Goal: Task Accomplishment & Management: Complete application form

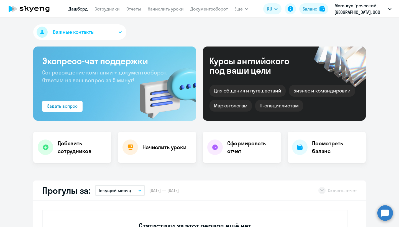
click at [119, 32] on icon "button" at bounding box center [120, 32] width 3 height 2
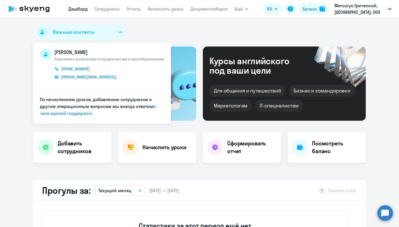
click at [156, 28] on div "Важные контакты [PERSON_NAME] Поможем с вопросами сотрудничества и ценообразова…" at bounding box center [199, 33] width 333 height 18
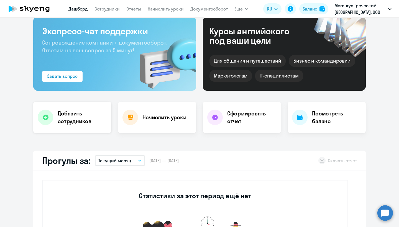
scroll to position [37, 0]
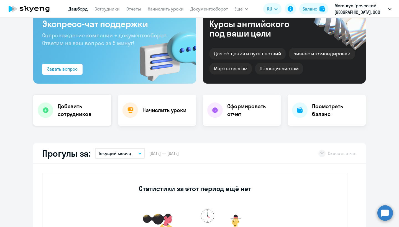
click at [46, 111] on icon at bounding box center [46, 111] width 6 height 6
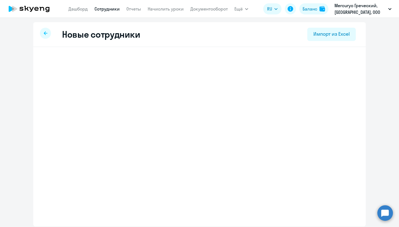
select select "greek_adult_not_native_speaker_premium"
select select "3"
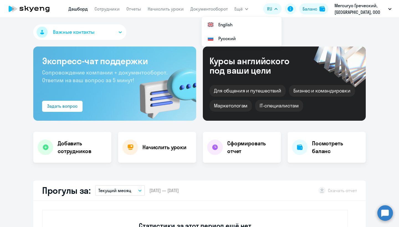
click at [166, 24] on div "Важные контакты Экспресс-чат поддержки Сопровождение компании + документооборот…" at bounding box center [199, 123] width 399 height 210
click at [351, 7] on p "Mercuryo Греческий, [GEOGRAPHIC_DATA], ООО" at bounding box center [361, 8] width 52 height 13
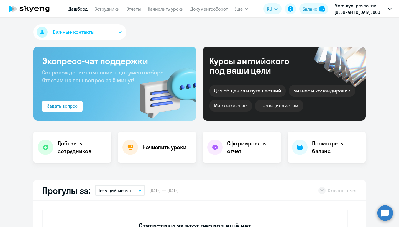
click at [352, 8] on p "Mercuryo Греческий, [GEOGRAPHIC_DATA], ООО" at bounding box center [361, 8] width 52 height 13
click at [348, 25] on li "Mercuryo Греческий, [GEOGRAPHIC_DATA], ООО" at bounding box center [344, 26] width 101 height 14
click at [244, 9] on button "Ещё" at bounding box center [242, 8] width 14 height 11
click at [248, 9] on icon "button" at bounding box center [246, 9] width 3 height 2
click at [247, 9] on icon "button" at bounding box center [246, 9] width 3 height 2
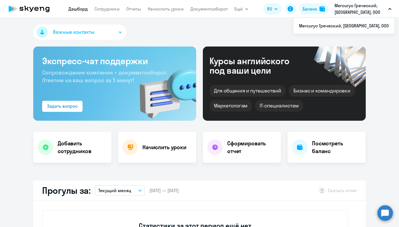
click at [359, 9] on p "Mercuryo Греческий, [GEOGRAPHIC_DATA], ООО" at bounding box center [361, 8] width 52 height 13
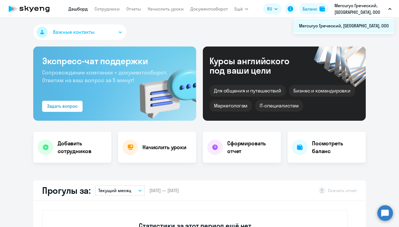
click at [348, 26] on li "Mercuryo Греческий, [GEOGRAPHIC_DATA], ООО" at bounding box center [344, 26] width 101 height 14
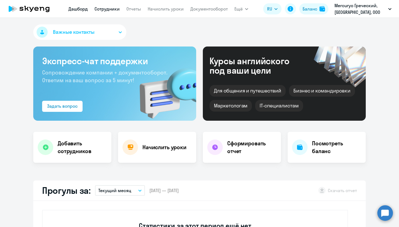
click at [103, 8] on link "Сотрудники" at bounding box center [107, 9] width 25 height 6
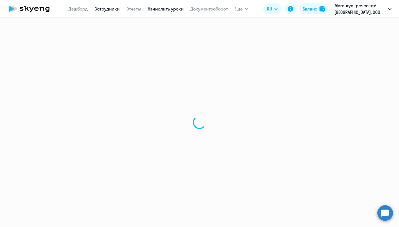
select select "30"
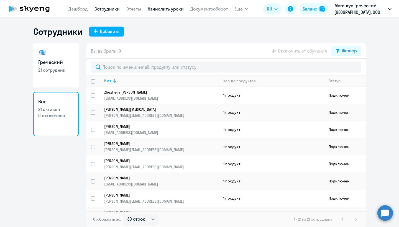
click at [169, 10] on link "Начислить уроки" at bounding box center [166, 9] width 36 height 6
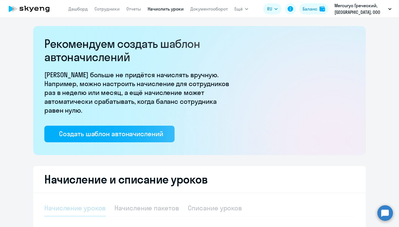
select select "10"
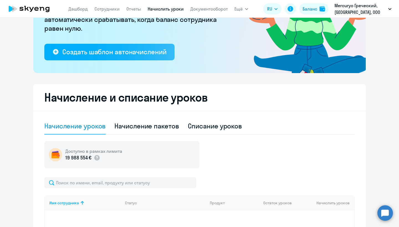
scroll to position [93, 0]
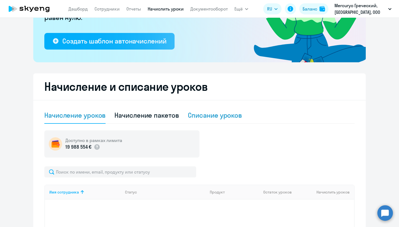
click at [228, 116] on div "Списание уроков" at bounding box center [215, 115] width 54 height 9
select select "10"
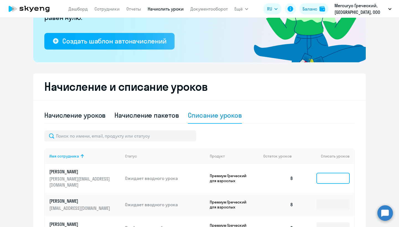
click at [326, 176] on input at bounding box center [333, 178] width 33 height 11
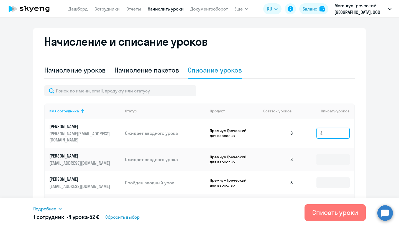
scroll to position [144, 0]
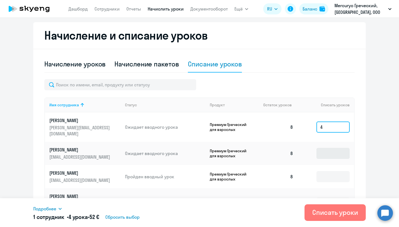
type input "4"
click at [326, 148] on input at bounding box center [333, 153] width 33 height 11
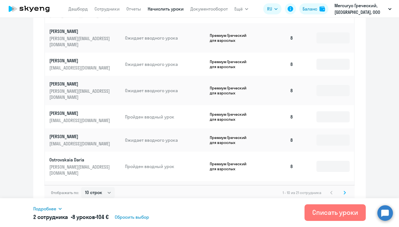
scroll to position [309, 0]
type input "4"
select select "30"
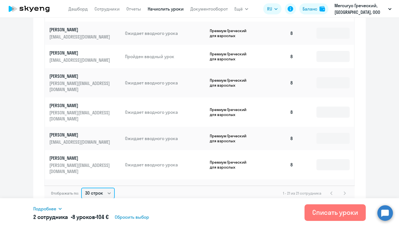
scroll to position [211, 0]
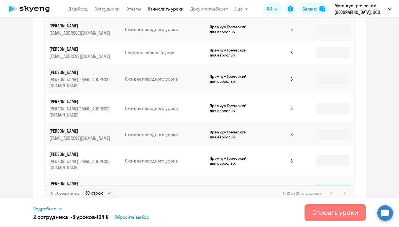
click at [325, 185] on input at bounding box center [333, 190] width 33 height 11
type input "4"
click at [252, 207] on div "Подробнее" at bounding box center [150, 209] width 234 height 7
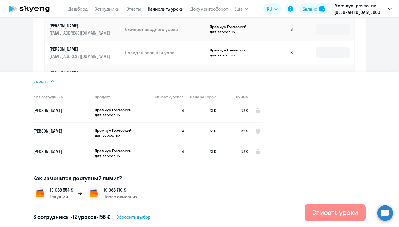
click at [329, 212] on div "Списать уроки" at bounding box center [336, 212] width 46 height 9
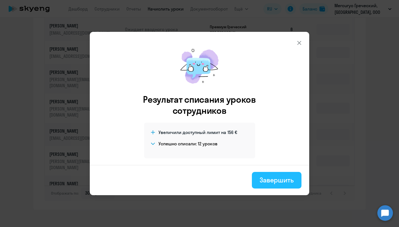
click at [276, 183] on div "Завершить" at bounding box center [277, 180] width 34 height 9
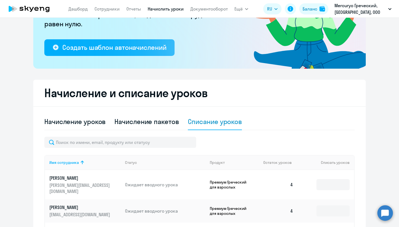
scroll to position [0, 0]
click at [106, 8] on link "Сотрудники" at bounding box center [107, 9] width 25 height 6
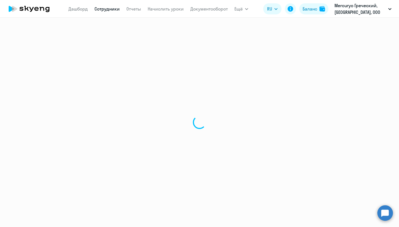
select select "30"
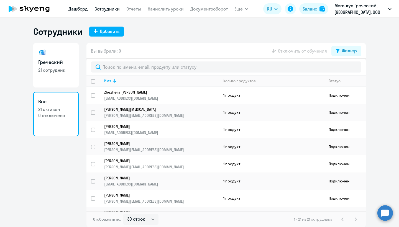
click at [77, 10] on link "Дашборд" at bounding box center [78, 9] width 19 height 6
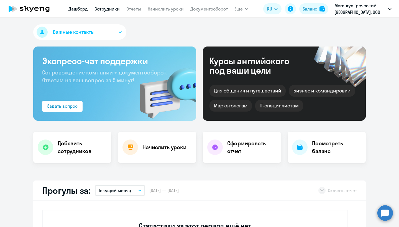
click at [112, 9] on link "Сотрудники" at bounding box center [107, 9] width 25 height 6
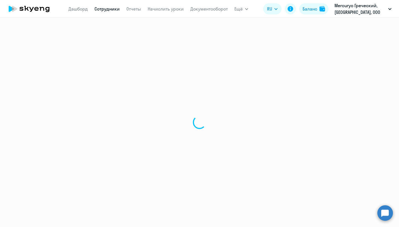
select select "30"
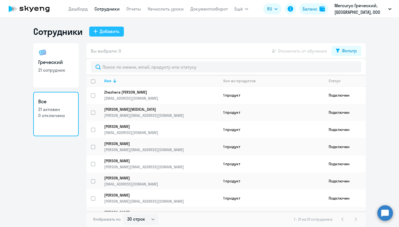
click at [114, 34] on div "Добавить" at bounding box center [110, 31] width 20 height 7
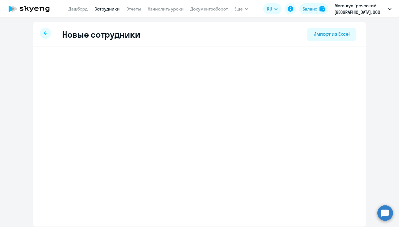
select select "greek_adult_not_native_speaker_premium"
select select "3"
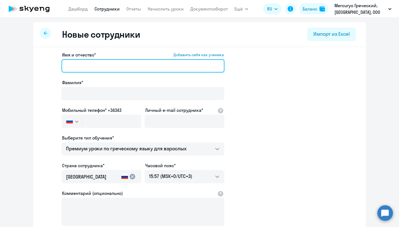
paste input "[PHONE_NUMBER]"
type input "+"
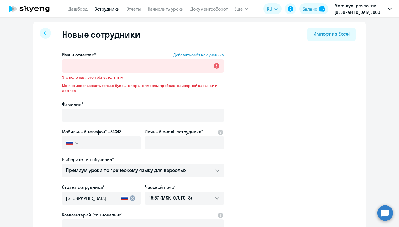
click at [76, 143] on icon "button" at bounding box center [76, 144] width 3 height 2
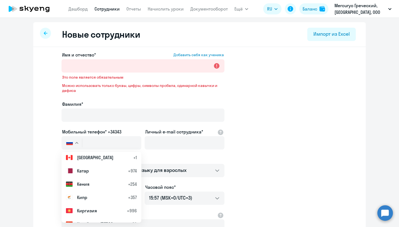
scroll to position [1125, 0]
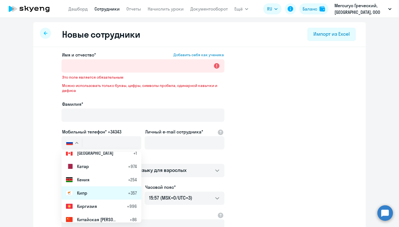
click at [85, 193] on span "Кипр" at bounding box center [82, 193] width 10 height 7
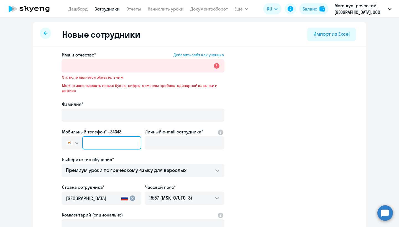
click at [93, 146] on input "text" at bounding box center [111, 142] width 59 height 13
paste input "[PHONE_NUMBER]"
type input "[PHONE_NUMBER]"
click at [98, 143] on input "[PHONE_NUMBER]" at bounding box center [111, 142] width 59 height 13
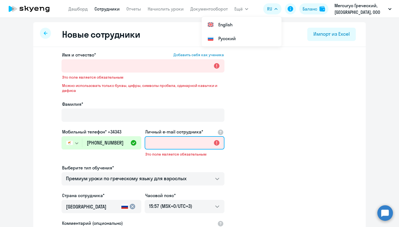
paste input "[EMAIL_ADDRESS][DOMAIN_NAME]"
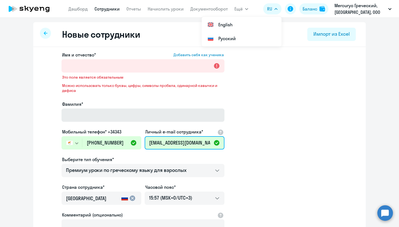
type input "[EMAIL_ADDRESS][DOMAIN_NAME]"
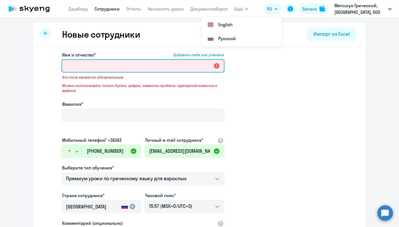
click at [78, 65] on input "Имя и отчество* Добавить себя как ученика" at bounding box center [143, 65] width 163 height 13
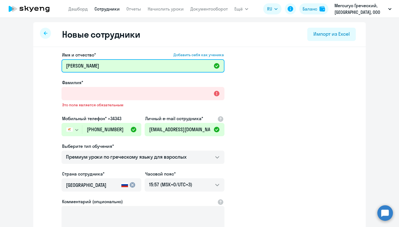
type input "[PERSON_NAME]"
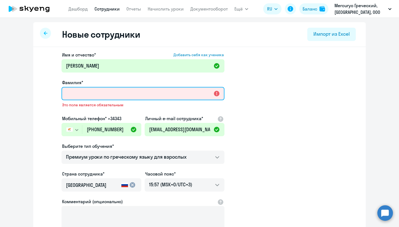
click at [78, 94] on input "Фамилия*" at bounding box center [143, 93] width 163 height 13
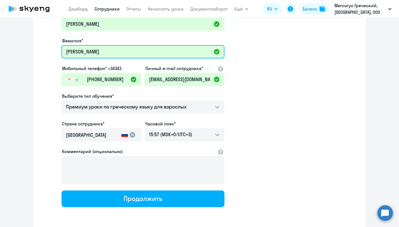
scroll to position [44, 0]
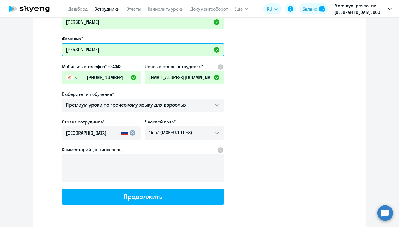
type input "[PERSON_NAME]"
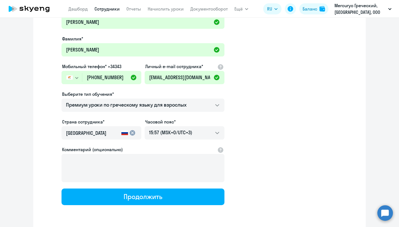
click at [134, 133] on mat-icon "cancel" at bounding box center [132, 133] width 7 height 7
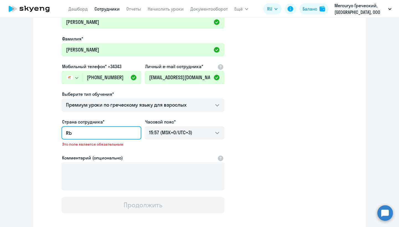
type input "R"
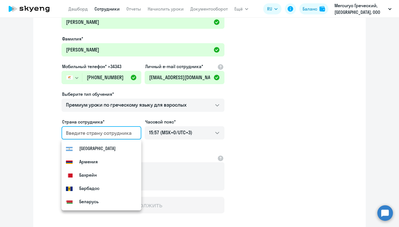
type input "У"
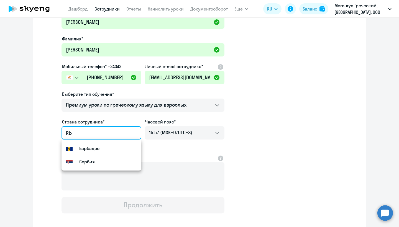
type input "R"
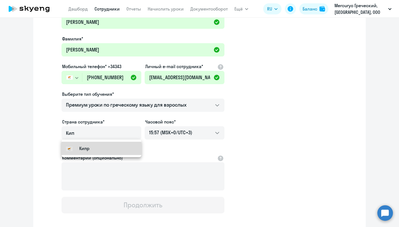
click at [93, 145] on mat-option "Кипр" at bounding box center [102, 148] width 80 height 13
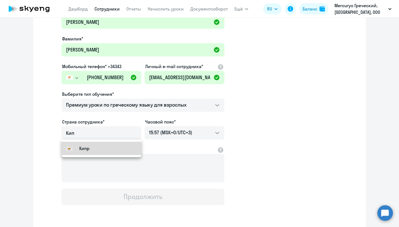
type input "Кипр"
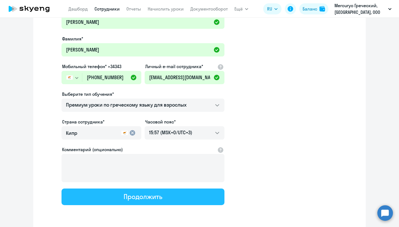
click at [140, 197] on div "Продолжить" at bounding box center [143, 196] width 39 height 9
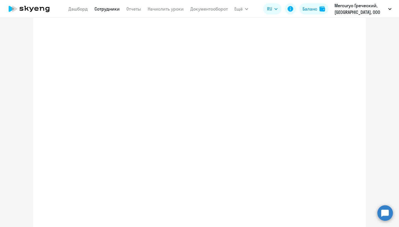
select select "greek_adult_not_native_speaker_premium"
select select "3"
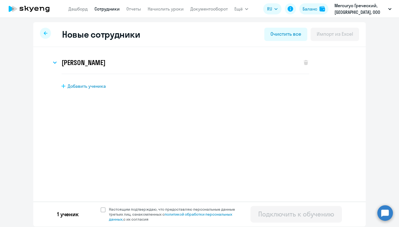
scroll to position [0, 0]
click at [167, 10] on link "Начислить уроки" at bounding box center [166, 9] width 36 height 6
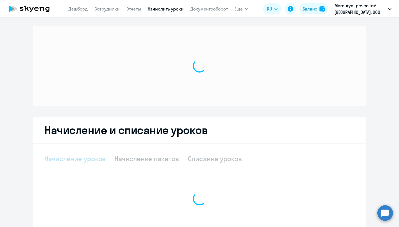
select select "10"
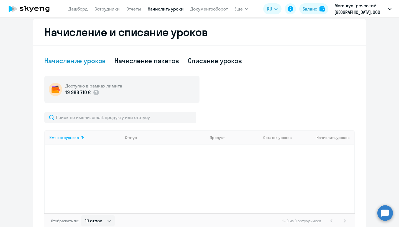
scroll to position [147, 0]
click at [163, 58] on div "Начисление пакетов" at bounding box center [147, 61] width 64 height 9
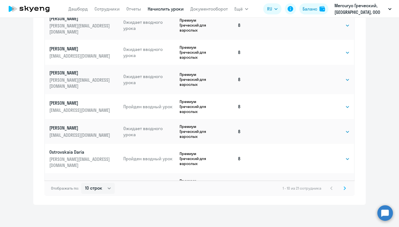
scroll to position [350, 0]
select select "30"
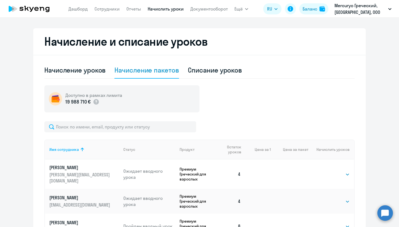
scroll to position [138, 0]
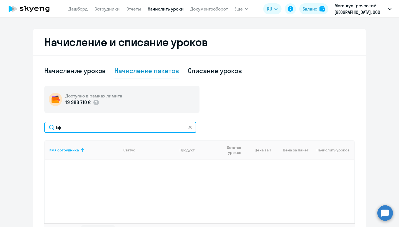
type input "[PERSON_NAME]"
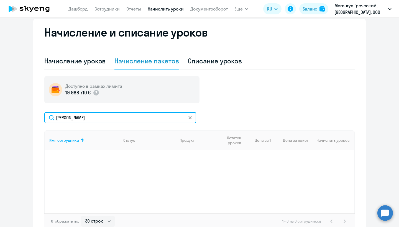
scroll to position [137, 0]
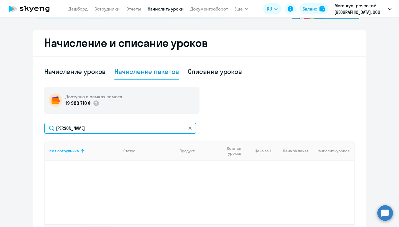
type input "[PERSON_NAME]"
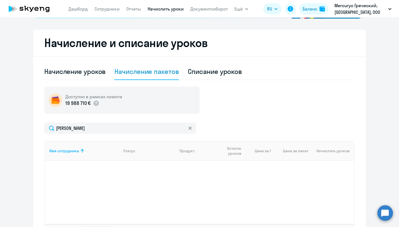
click at [190, 129] on icon at bounding box center [190, 128] width 3 height 3
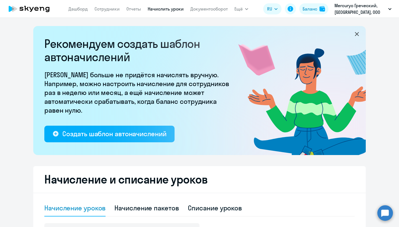
select select "10"
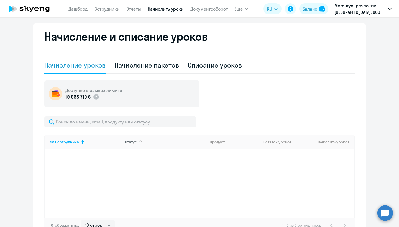
scroll to position [135, 0]
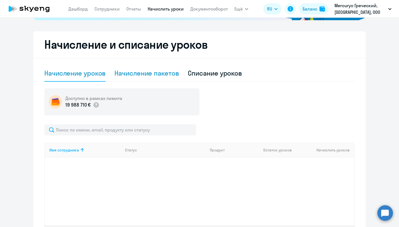
click at [159, 73] on div "Начисление пакетов" at bounding box center [147, 73] width 64 height 9
select select "10"
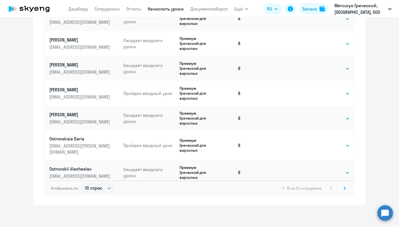
scroll to position [350, 0]
click at [345, 189] on icon at bounding box center [345, 189] width 2 height 4
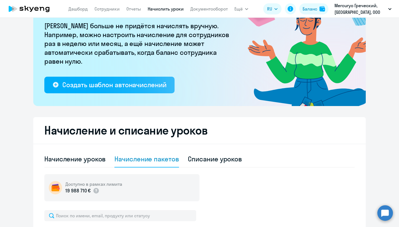
scroll to position [49, 0]
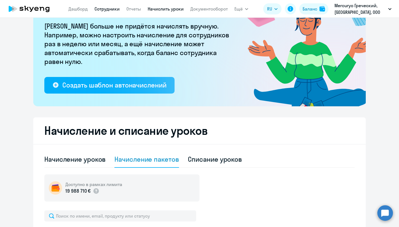
click at [106, 8] on link "Сотрудники" at bounding box center [107, 9] width 25 height 6
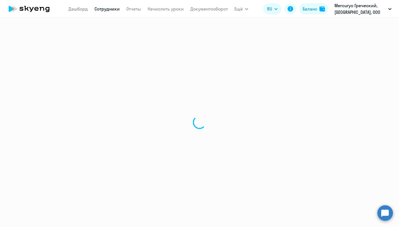
select select "30"
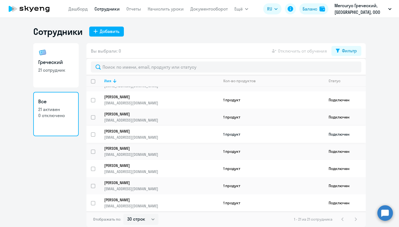
scroll to position [236, 0]
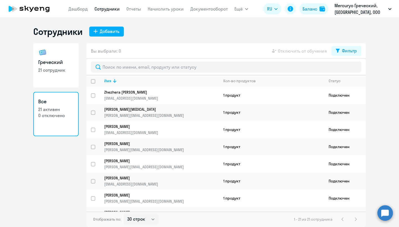
select select "30"
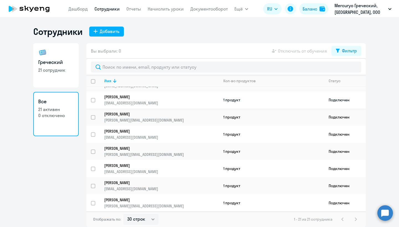
scroll to position [236, 0]
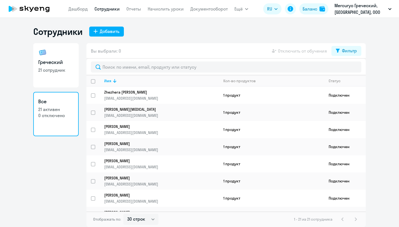
select select "30"
click at [115, 32] on div "Добавить" at bounding box center [110, 31] width 20 height 7
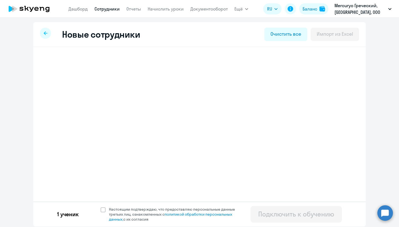
select select "greek_adult_not_native_speaker_premium"
select select "3"
click at [56, 63] on icon at bounding box center [55, 63] width 4 height 2
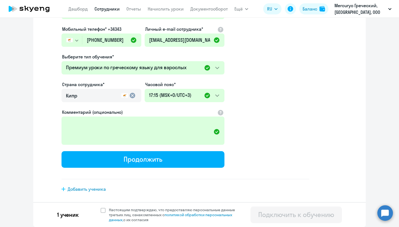
scroll to position [106, 0]
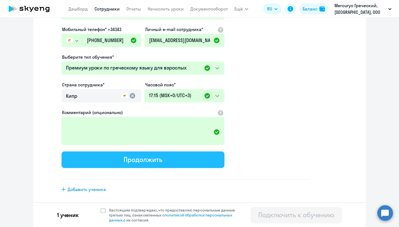
click at [150, 158] on div "Продолжить" at bounding box center [143, 159] width 39 height 9
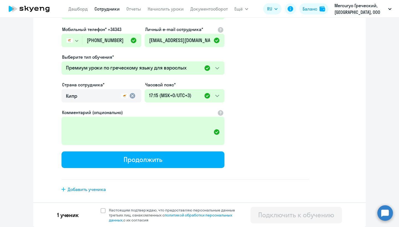
select select "greek_adult_not_native_speaker_premium"
select select "3"
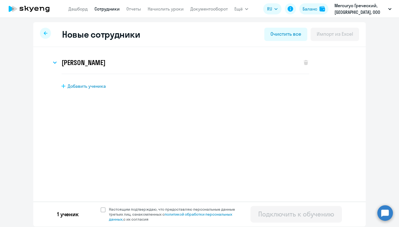
scroll to position [0, 0]
click at [103, 209] on span at bounding box center [103, 210] width 5 height 5
click at [101, 207] on input "Настоящим подтверждаю, что предоставляю персональные данные третьих лиц, ознако…" at bounding box center [100, 207] width 0 height 0
checkbox input "true"
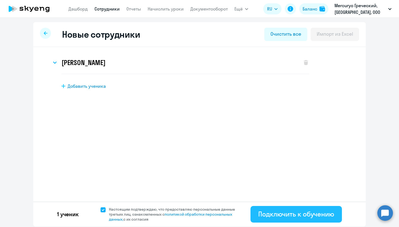
click at [273, 215] on div "Подключить к обучению" at bounding box center [296, 214] width 76 height 9
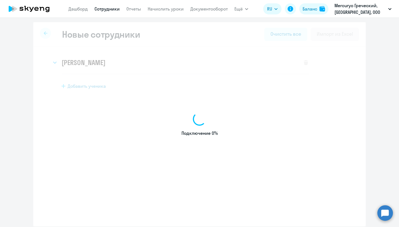
select select "greek_adult_not_native_speaker_premium"
select select "3"
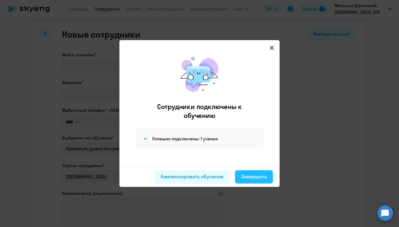
click at [256, 177] on div "Завершить" at bounding box center [254, 176] width 26 height 7
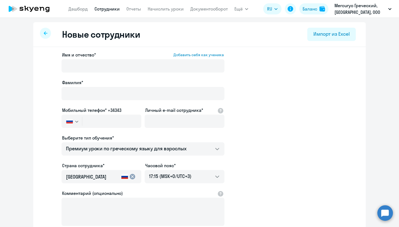
select select "30"
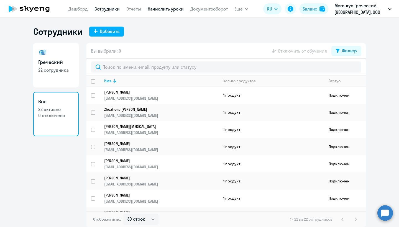
click at [171, 9] on link "Начислить уроки" at bounding box center [166, 9] width 36 height 6
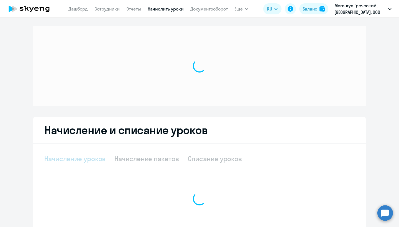
select select "10"
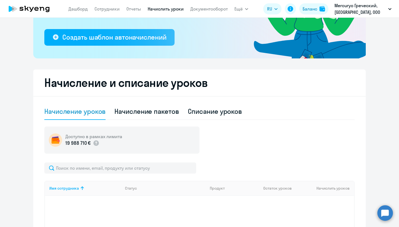
scroll to position [98, 0]
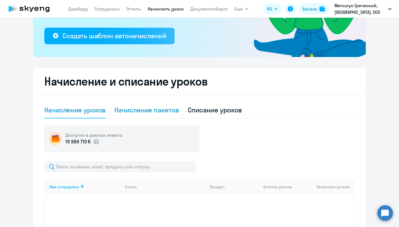
click at [161, 109] on div "Начисление пакетов" at bounding box center [147, 110] width 64 height 9
select select "10"
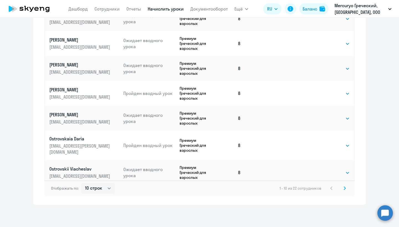
scroll to position [350, 0]
click at [346, 188] on icon at bounding box center [345, 188] width 2 height 3
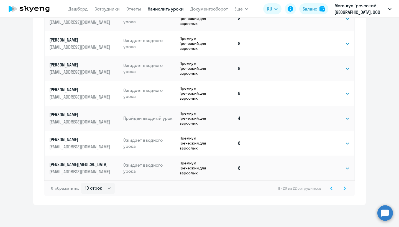
scroll to position [17, 0]
click at [346, 189] on icon at bounding box center [345, 188] width 2 height 3
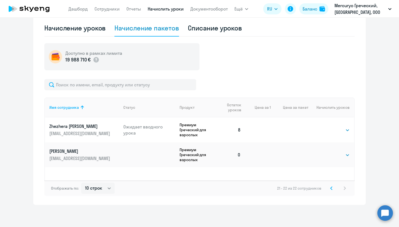
scroll to position [180, 0]
select select "8"
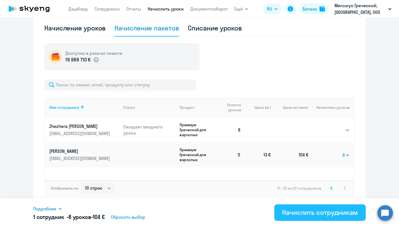
click at [302, 210] on div "Начислить сотрудникам" at bounding box center [320, 212] width 76 height 9
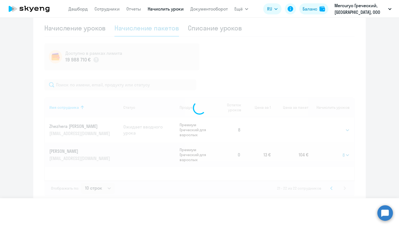
select select
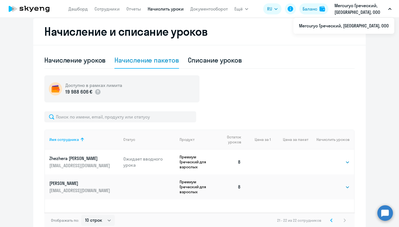
scroll to position [90, 0]
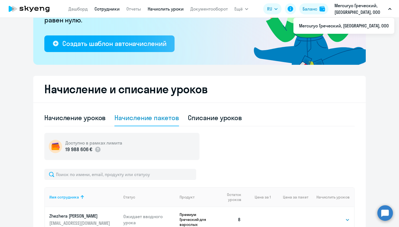
click at [105, 8] on link "Сотрудники" at bounding box center [107, 9] width 25 height 6
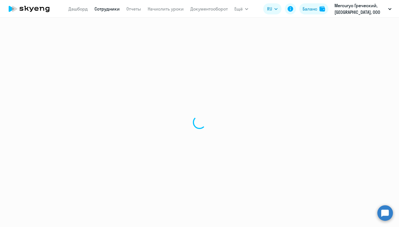
select select "30"
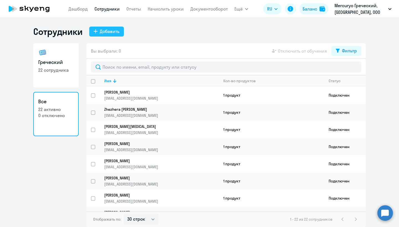
click at [113, 32] on div "Добавить" at bounding box center [110, 31] width 20 height 7
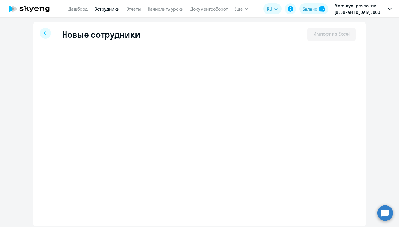
select select "greek_adult_not_native_speaker_premium"
select select "3"
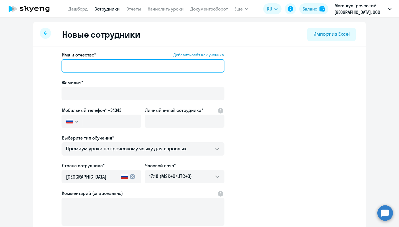
paste input "Vladimir Varlamov"
drag, startPoint x: 109, startPoint y: 65, endPoint x: 86, endPoint y: 64, distance: 23.3
click at [86, 64] on input "Vladimir Varlamov" at bounding box center [143, 65] width 163 height 13
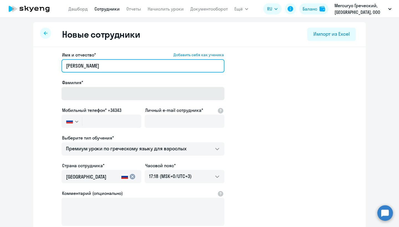
type input "Vladimir Varlamov"
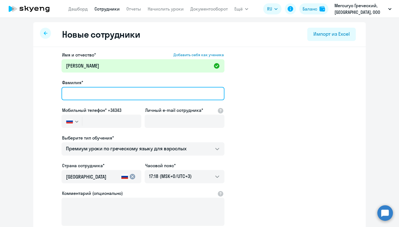
paste input "Varlamov"
type input "Varlamov"
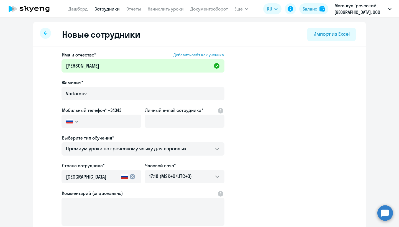
click at [77, 121] on icon "button" at bounding box center [76, 122] width 3 height 2
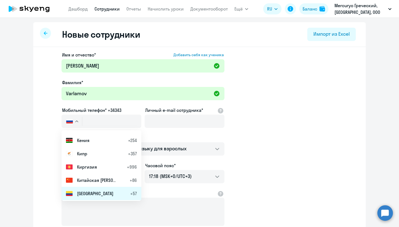
scroll to position [1138, 0]
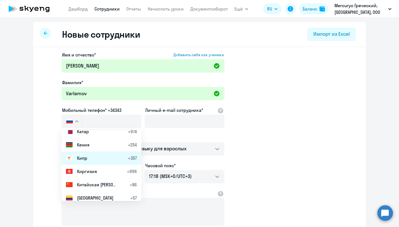
click at [85, 156] on span "Кипр" at bounding box center [82, 158] width 10 height 7
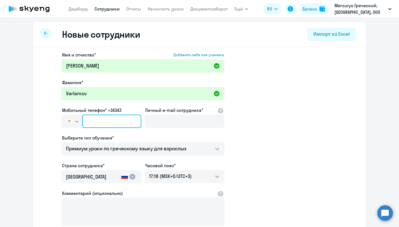
click at [98, 121] on input "text" at bounding box center [111, 121] width 59 height 13
paste input "+357 95-529-381"
type input "+357 95-529-381"
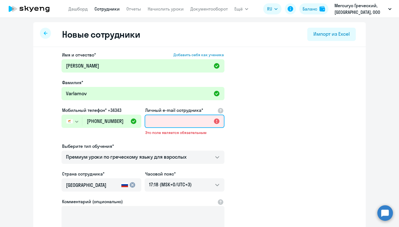
paste input "+35795529381"
type input "+"
paste input "iamvar@gmail.com"
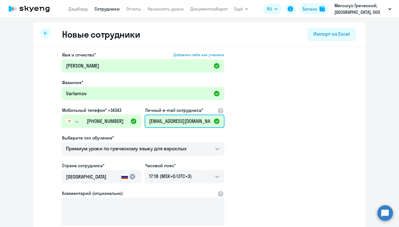
type input "iamvar@gmail.com"
click at [133, 176] on mat-icon "cancel" at bounding box center [132, 177] width 7 height 7
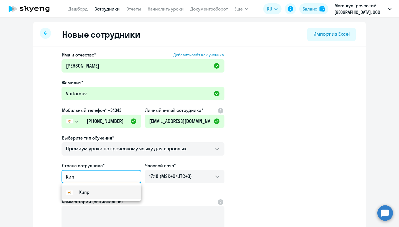
click at [83, 191] on small "Кипр" at bounding box center [84, 192] width 10 height 7
type input "Кипр"
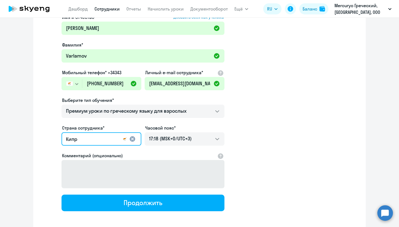
scroll to position [36, 0]
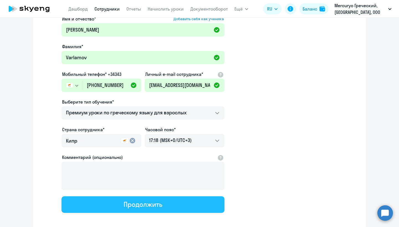
click at [143, 201] on div "Продолжить" at bounding box center [143, 204] width 39 height 9
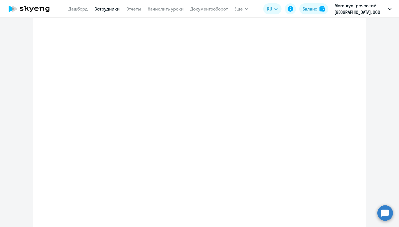
select select "greek_adult_not_native_speaker_premium"
select select "3"
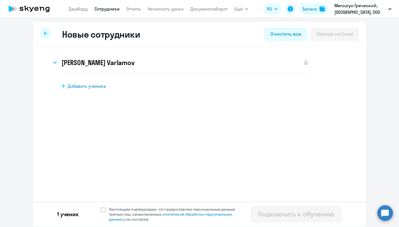
scroll to position [0, 0]
click at [104, 209] on span at bounding box center [103, 210] width 5 height 5
click at [101, 207] on input "Настоящим подтверждаю, что предоставляю персональные данные третьих лиц, ознако…" at bounding box center [100, 207] width 0 height 0
checkbox input "true"
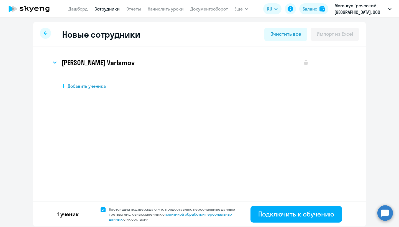
click at [85, 87] on span "Добавить ученика" at bounding box center [87, 86] width 38 height 6
select select "greek_adult_not_native_speaker_premium"
select select "3"
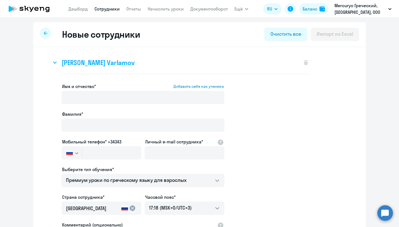
click at [54, 63] on icon at bounding box center [54, 63] width 3 height 2
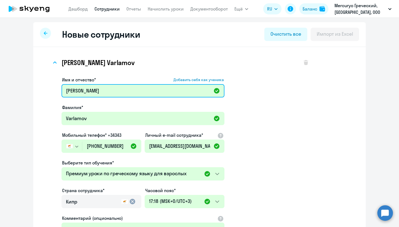
drag, startPoint x: 109, startPoint y: 90, endPoint x: 87, endPoint y: 91, distance: 22.7
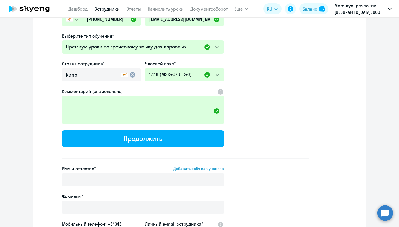
scroll to position [121, 0]
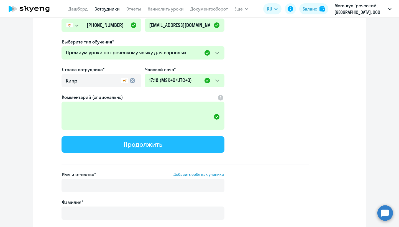
type input "Vladimir"
click at [145, 147] on div "Продолжить" at bounding box center [143, 144] width 39 height 9
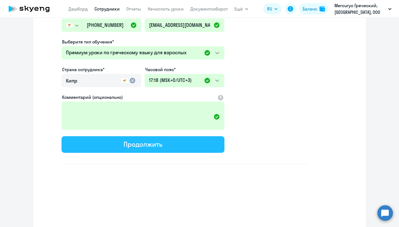
select select "greek_adult_not_native_speaker_premium"
select select "3"
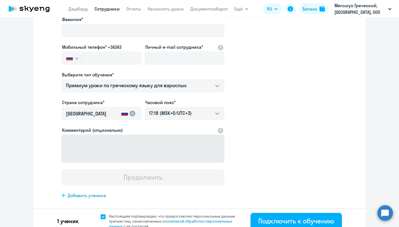
scroll to position [0, 0]
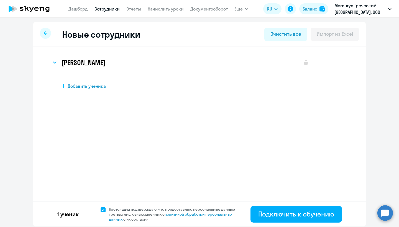
click at [87, 85] on span "Добавить ученика" at bounding box center [87, 86] width 38 height 6
select select "greek_adult_not_native_speaker_premium"
select select "3"
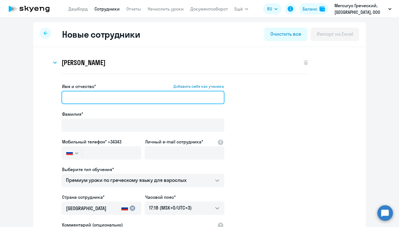
paste input "iamvar@gmail.com"
type input "iamvar@gmail.com"
drag, startPoint x: 109, startPoint y: 98, endPoint x: 58, endPoint y: 98, distance: 51.0
click at [58, 98] on app-new-student-form "Имя и отчество* Добавить себя как ученика iamvar@gmail.com Фамилия* Мобильный т…" at bounding box center [199, 182] width 315 height 198
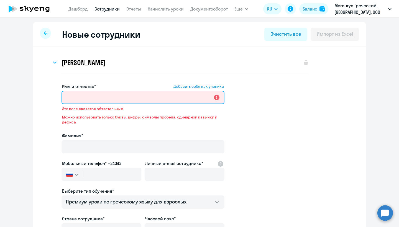
paste input "Yana Sandzhiyeva"
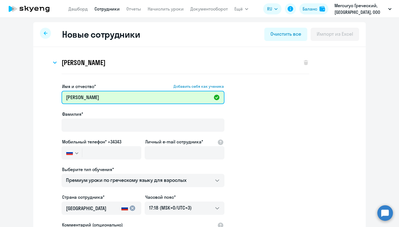
drag, startPoint x: 111, startPoint y: 98, endPoint x: 77, endPoint y: 97, distance: 34.1
click at [77, 97] on input "Yana Sandzhiyeva" at bounding box center [143, 97] width 163 height 13
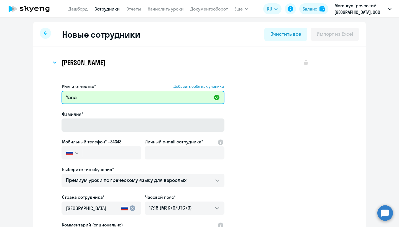
type input "Yana"
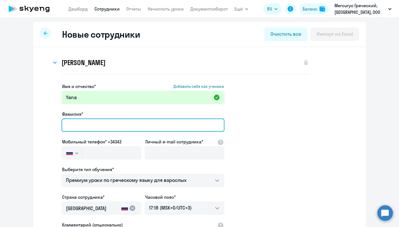
paste input "Sandzhiyeva"
type input "Sandzhiyeva"
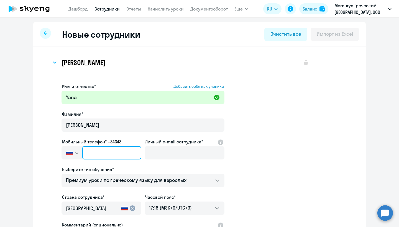
click at [97, 153] on input "text" at bounding box center [111, 152] width 59 height 13
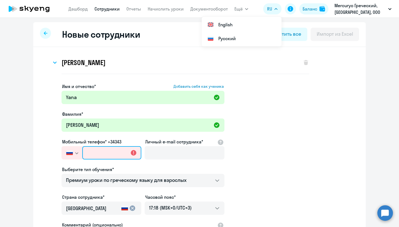
paste input "+7 929 110-94-05"
type input "+7 929 110-94-05"
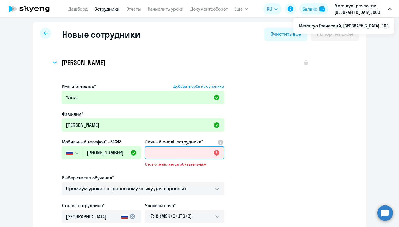
paste input "yana.sandzhiyeva@gmail.com"
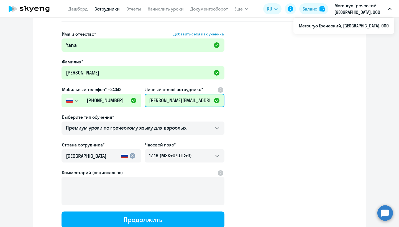
scroll to position [52, 0]
type input "yana.sandzhiyeva@gmail.com"
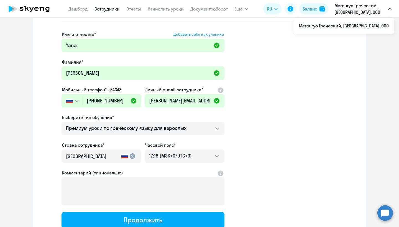
click at [132, 156] on mat-icon "cancel" at bounding box center [132, 156] width 7 height 7
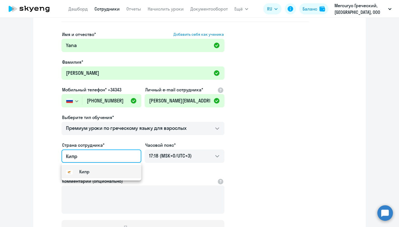
type input "Кипр"
click at [84, 168] on mat-option "Кипр" at bounding box center [102, 171] width 80 height 13
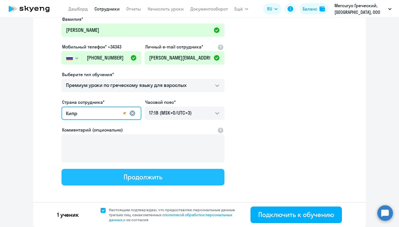
scroll to position [95, 0]
click at [134, 180] on div "Продолжить" at bounding box center [143, 177] width 39 height 9
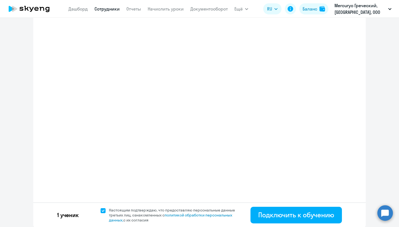
select select "greek_adult_not_native_speaker_premium"
select select "3"
select select "greek_adult_not_native_speaker_premium"
select select "3"
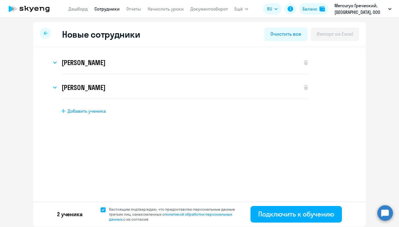
scroll to position [0, 0]
click at [93, 112] on span "Добавить ученика" at bounding box center [87, 111] width 38 height 6
select select "greek_adult_not_native_speaker_premium"
select select "3"
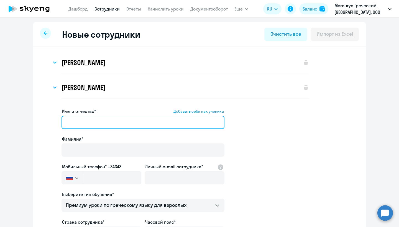
paste input "Grigory Kiselev"
drag, startPoint x: 105, startPoint y: 123, endPoint x: 84, endPoint y: 123, distance: 20.8
click at [84, 123] on input "Grigory Kiselev" at bounding box center [143, 122] width 163 height 13
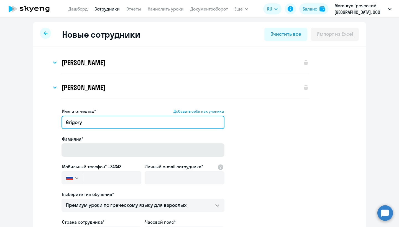
type input "Grigory"
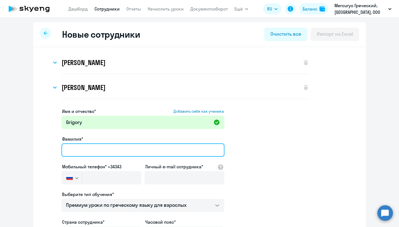
paste input "Kiselev"
type input "Kiselev"
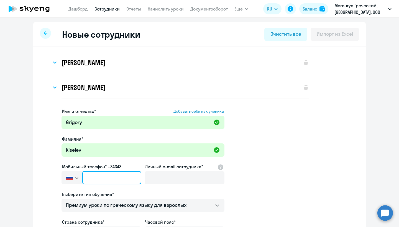
click at [98, 175] on input "text" at bounding box center [111, 177] width 59 height 13
paste input "+357 97-962-996"
type input "+357 97-962-996"
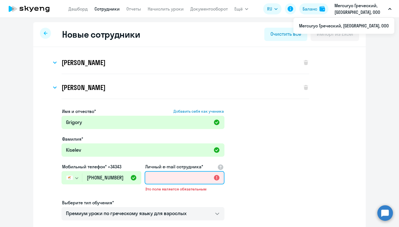
paste input "g.kiselev@mercuryo.io"
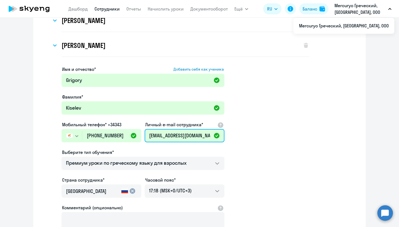
scroll to position [54, 0]
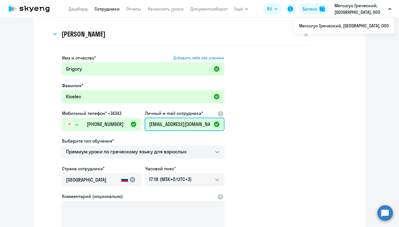
type input "g.kiselev@mercuryo.io"
click at [134, 181] on mat-icon "cancel" at bounding box center [132, 180] width 7 height 7
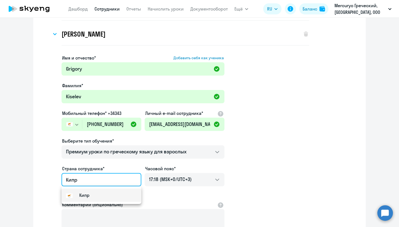
type input "Кипр"
click at [89, 195] on small "Кипр" at bounding box center [84, 195] width 10 height 7
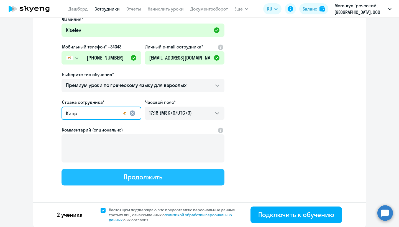
scroll to position [120, 0]
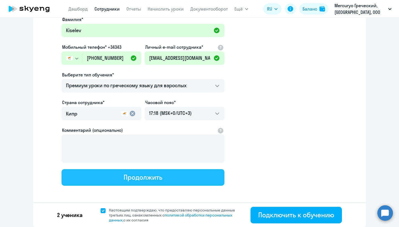
click at [136, 179] on div "Продолжить" at bounding box center [143, 177] width 39 height 9
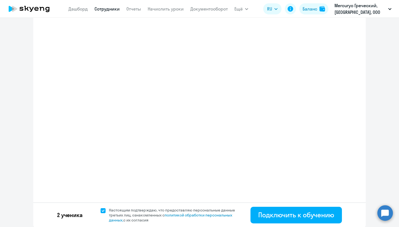
select select "greek_adult_not_native_speaker_premium"
select select "3"
select select "greek_adult_not_native_speaker_premium"
select select "3"
select select "greek_adult_not_native_speaker_premium"
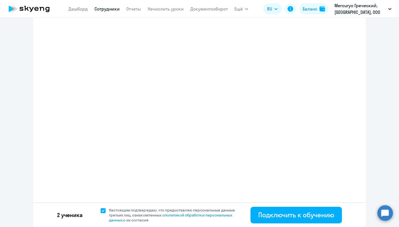
select select "3"
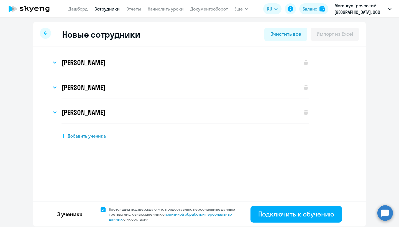
scroll to position [0, 0]
click at [186, 163] on div "Grigory Kiselev Имя и отчество* Добавить себя как ученика Grigory Фамилия* Kise…" at bounding box center [199, 110] width 333 height 127
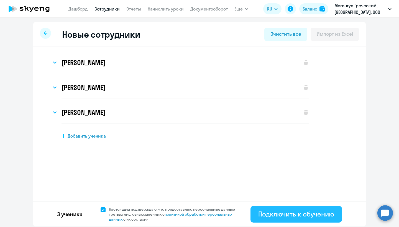
click at [291, 213] on div "Подключить к обучению" at bounding box center [296, 214] width 76 height 9
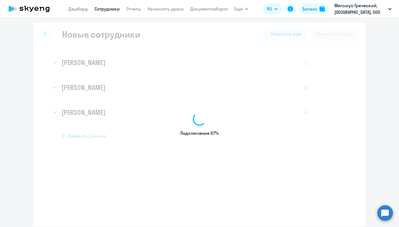
select select "greek_adult_not_native_speaker_premium"
select select "3"
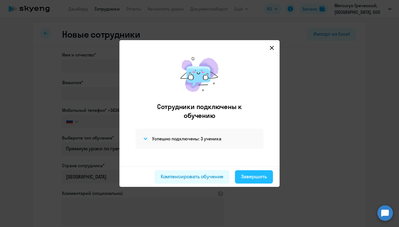
click at [254, 176] on div "Завершить" at bounding box center [254, 176] width 26 height 7
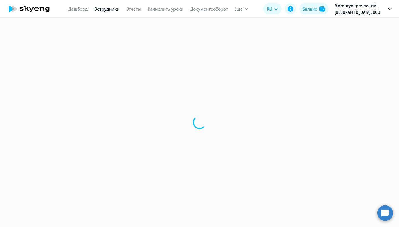
select select "30"
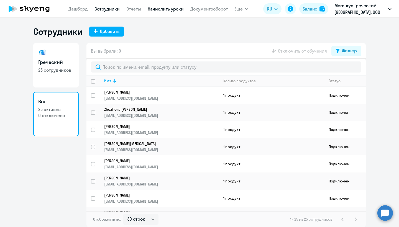
click at [166, 10] on link "Начислить уроки" at bounding box center [166, 9] width 36 height 6
select select "10"
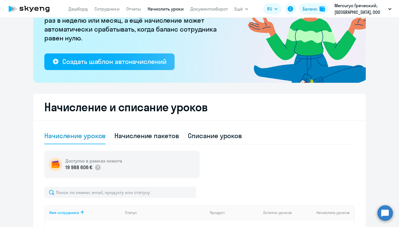
scroll to position [99, 0]
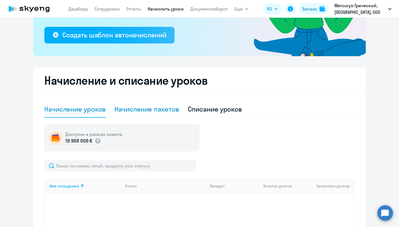
click at [156, 109] on div "Начисление пакетов" at bounding box center [147, 109] width 64 height 9
select select "10"
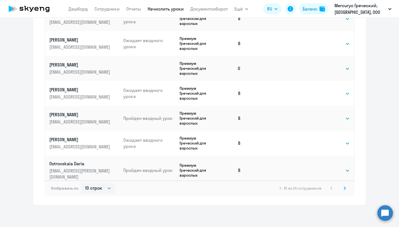
scroll to position [350, 0]
click at [344, 188] on icon at bounding box center [345, 189] width 2 height 4
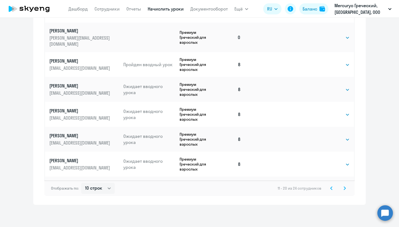
click at [344, 188] on icon at bounding box center [345, 189] width 2 height 4
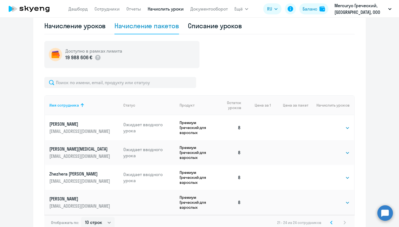
scroll to position [217, 0]
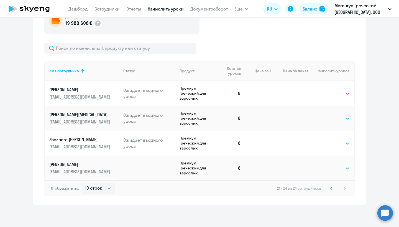
click at [332, 188] on icon at bounding box center [332, 189] width 2 height 4
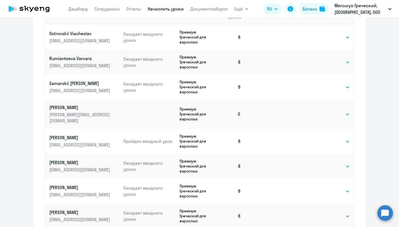
scroll to position [270, 0]
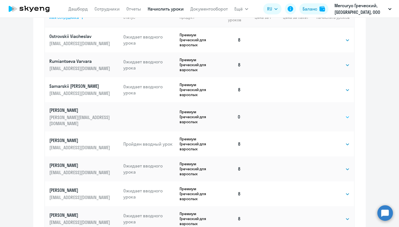
select select "8"
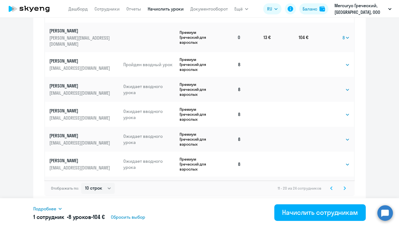
scroll to position [350, 0]
click at [332, 188] on icon at bounding box center [332, 189] width 2 height 4
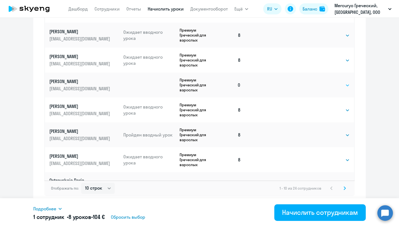
select select "4"
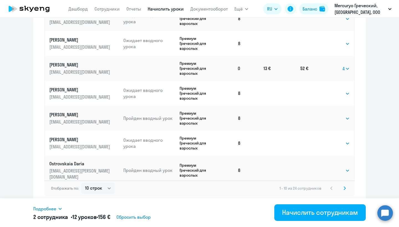
click at [346, 188] on svg-icon at bounding box center [345, 188] width 7 height 7
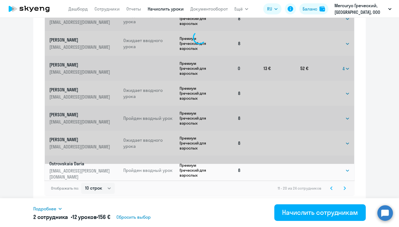
scroll to position [0, 0]
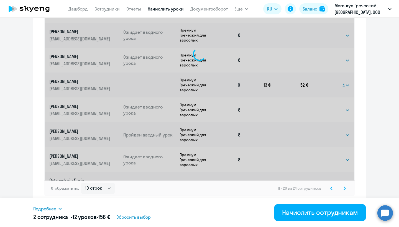
select select "8"
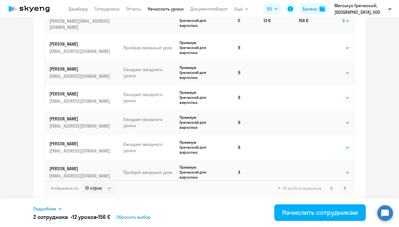
scroll to position [17, 0]
click at [347, 189] on svg-icon at bounding box center [345, 188] width 7 height 7
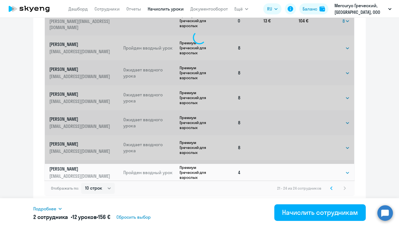
scroll to position [0, 0]
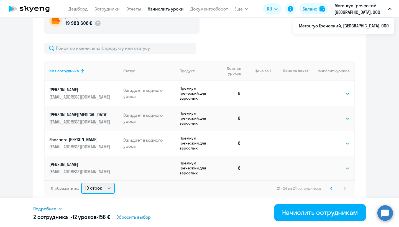
select select "30"
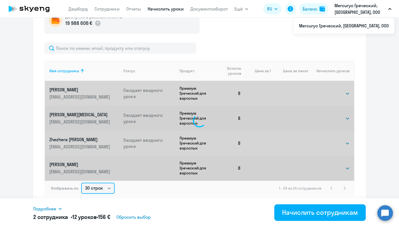
select select "4"
select select "8"
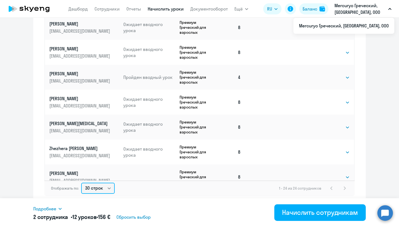
scroll to position [350, 0]
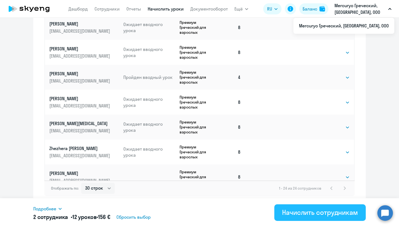
click at [325, 214] on div "Начислить сотрудникам" at bounding box center [320, 212] width 76 height 9
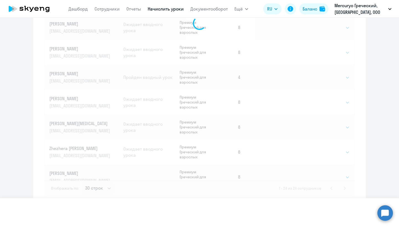
select select
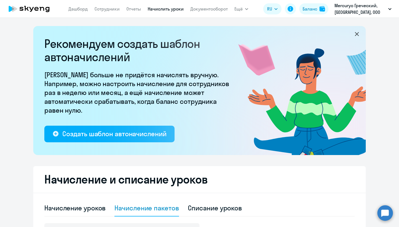
scroll to position [0, 0]
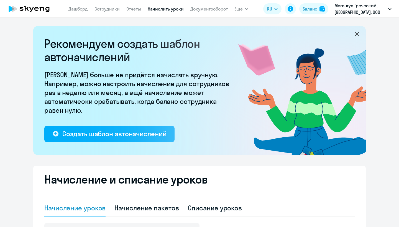
select select "10"
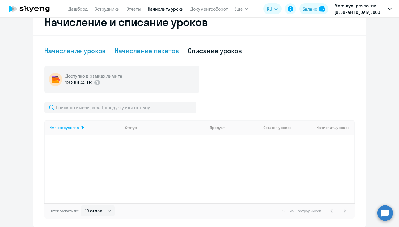
click at [157, 53] on div "Начисление пакетов" at bounding box center [147, 50] width 64 height 9
select select "10"
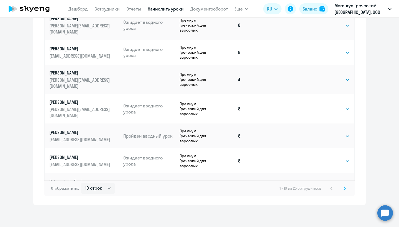
scroll to position [350, 0]
click at [343, 188] on svg-icon at bounding box center [345, 188] width 7 height 7
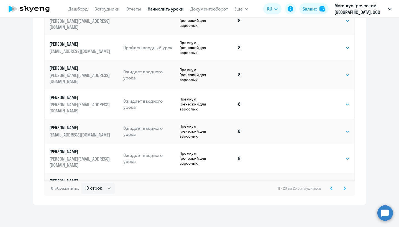
scroll to position [17, 0]
click at [346, 188] on svg-icon at bounding box center [345, 188] width 7 height 7
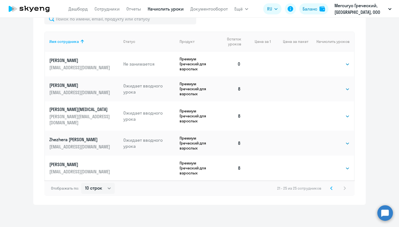
scroll to position [242, 0]
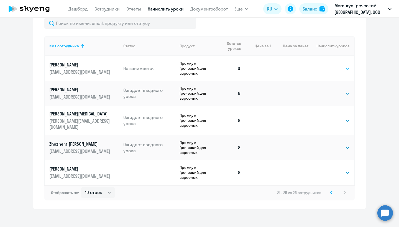
select select "8"
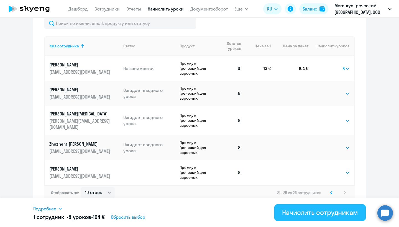
click at [318, 214] on div "Начислить сотрудникам" at bounding box center [320, 212] width 76 height 9
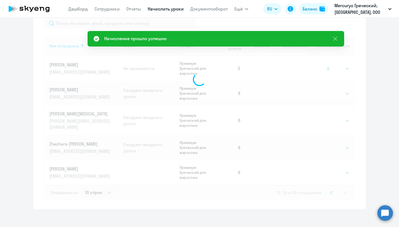
select select
